Goal: Share content: Share content

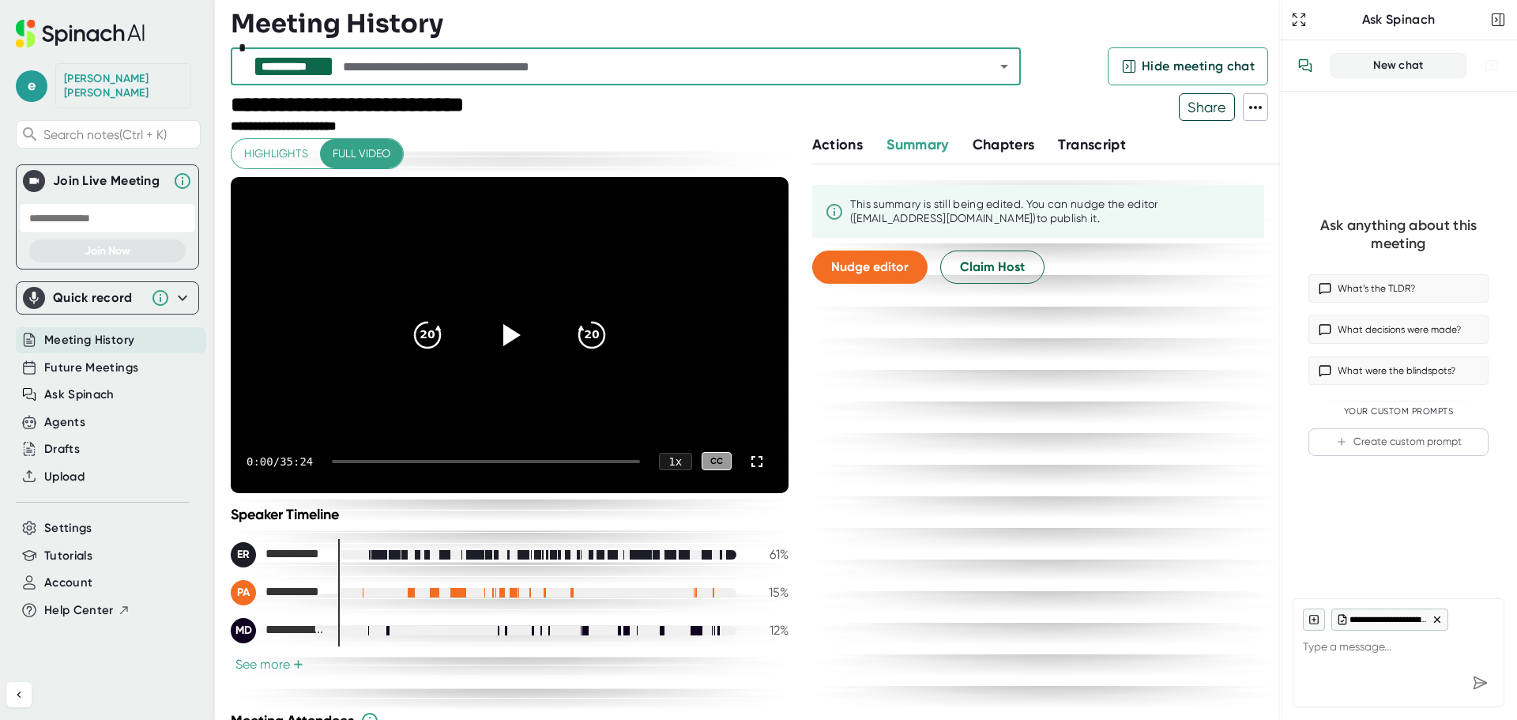
click at [92, 301] on div "e [PERSON_NAME] Search notes (Ctrl + K) Join Live Meeting Join Now Quick record…" at bounding box center [107, 328] width 215 height 657
click at [104, 331] on span "Meeting History" at bounding box center [89, 340] width 90 height 18
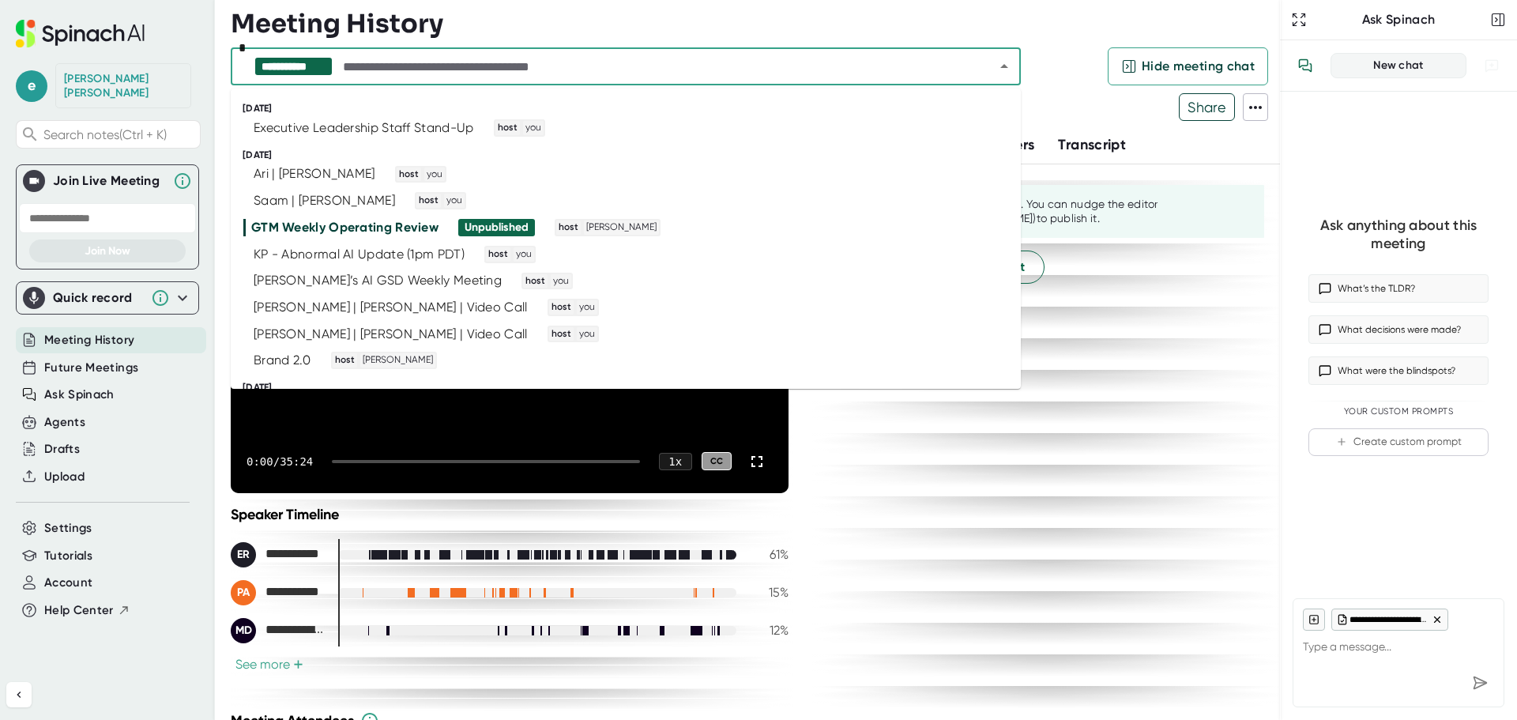
click at [416, 64] on input "text" at bounding box center [655, 66] width 630 height 22
click at [441, 120] on div "Executive Leadership Staff Stand-Up" at bounding box center [364, 128] width 220 height 16
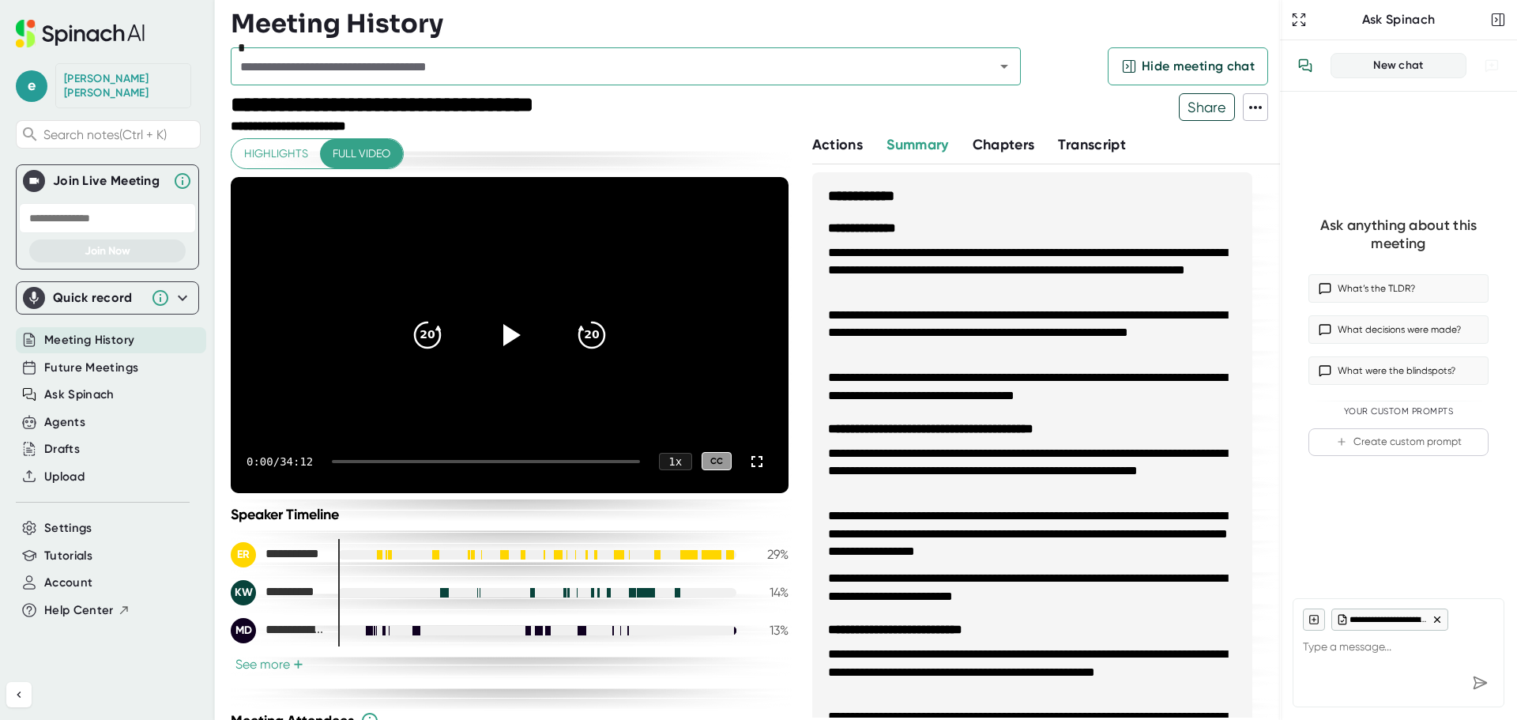
click at [1228, 101] on span "Share" at bounding box center [1207, 107] width 55 height 28
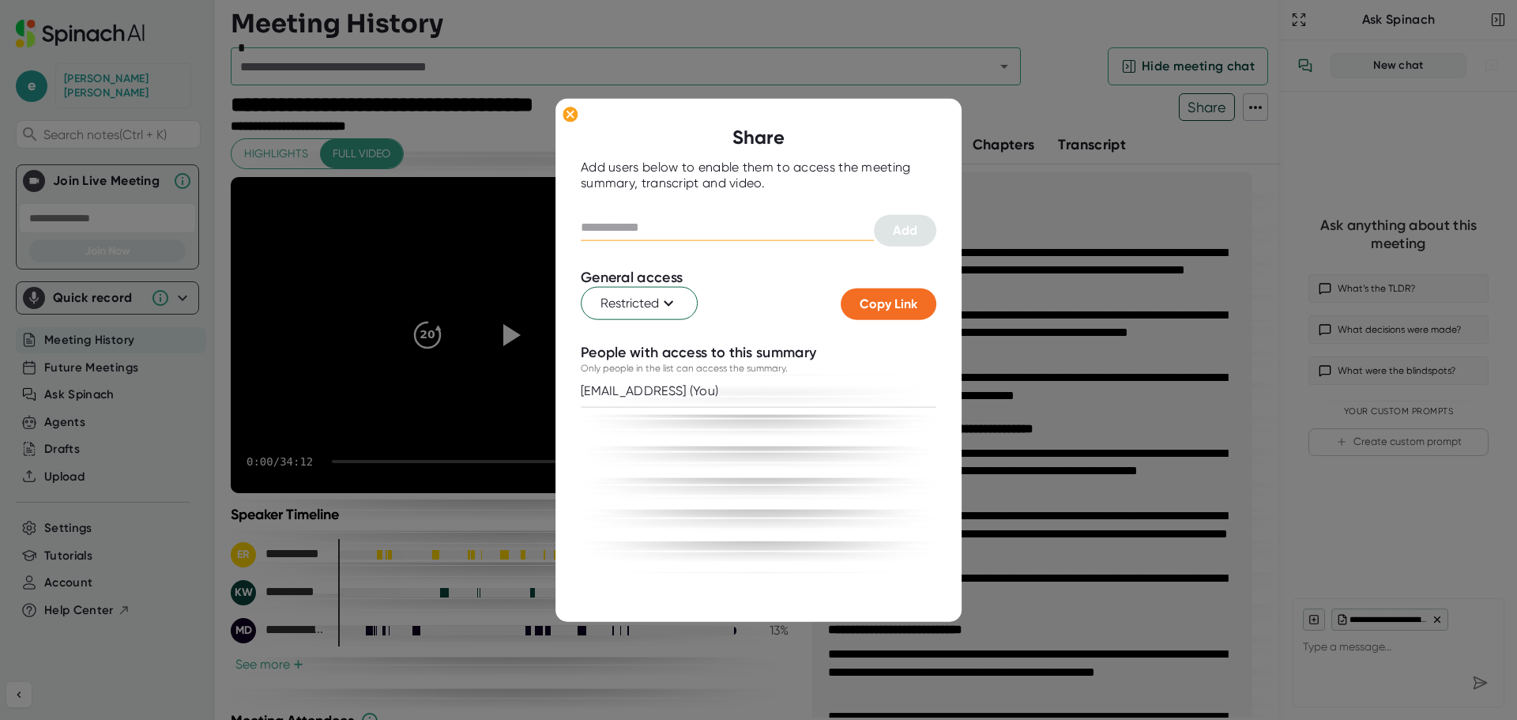
click at [626, 235] on input "text" at bounding box center [727, 227] width 293 height 25
type input "**********"
click at [895, 221] on button "Add" at bounding box center [905, 231] width 62 height 32
click at [567, 112] on ellipse at bounding box center [570, 114] width 15 height 16
